Goal: Find specific page/section: Find specific page/section

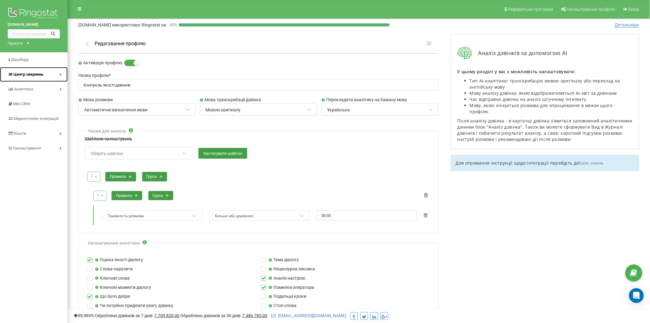
click at [35, 76] on span "Центр звернень" at bounding box center [29, 74] width 30 height 5
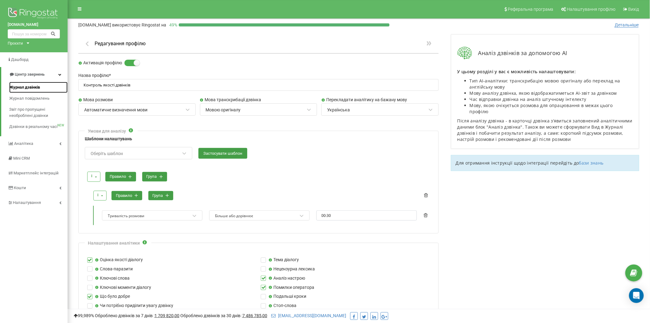
click at [34, 88] on span "Журнал дзвінків" at bounding box center [24, 87] width 31 height 6
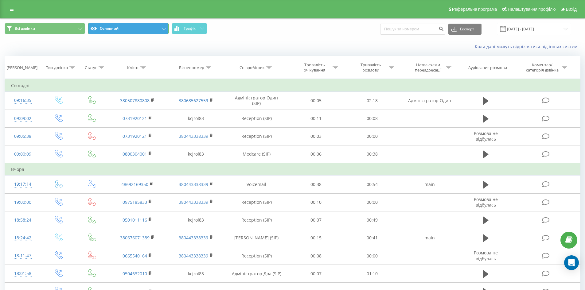
click at [166, 29] on button "Основний" at bounding box center [128, 28] width 80 height 11
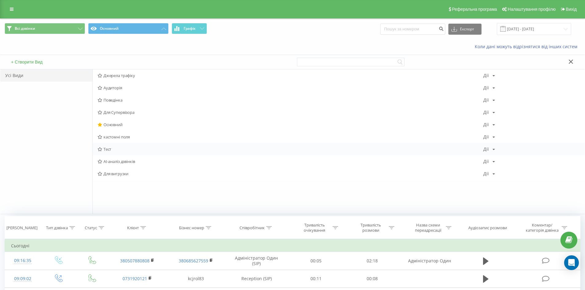
click at [119, 147] on span "Тест" at bounding box center [291, 149] width 386 height 4
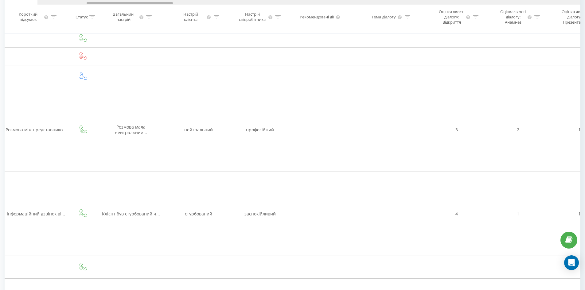
drag, startPoint x: 79, startPoint y: 4, endPoint x: 117, endPoint y: 3, distance: 38.4
click at [119, 3] on div at bounding box center [130, 3] width 86 height 2
